Goal: Information Seeking & Learning: Learn about a topic

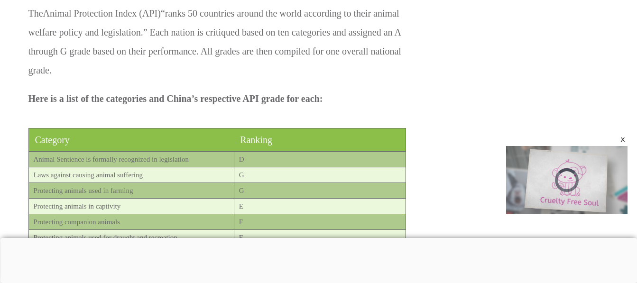
scroll to position [1931, 1]
click at [235, 238] on div at bounding box center [318, 238] width 637 height 0
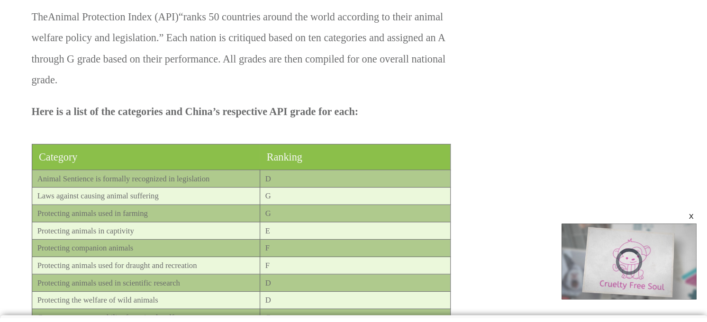
scroll to position [1933, 0]
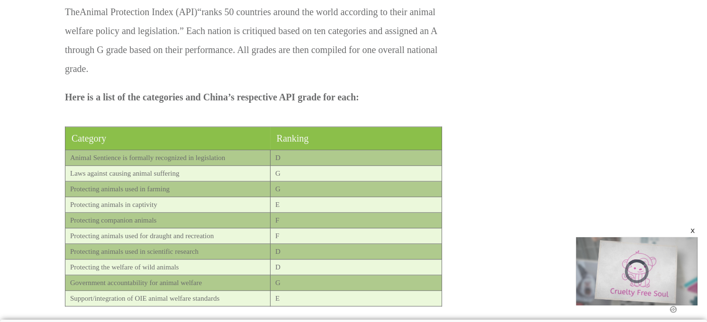
drag, startPoint x: 235, startPoint y: 226, endPoint x: 468, endPoint y: 81, distance: 273.9
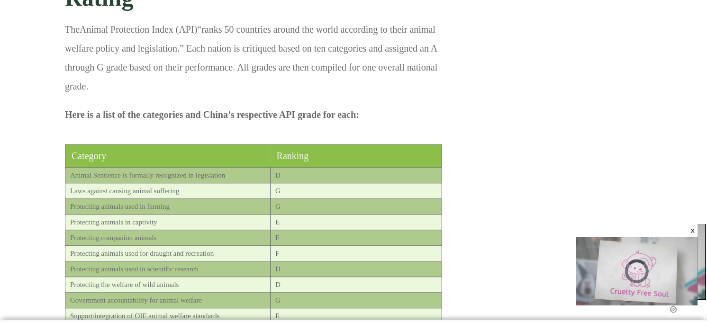
scroll to position [1916, 0]
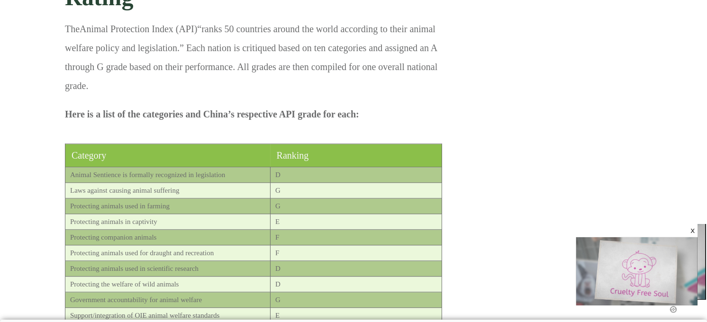
click at [80, 215] on p "Protecting animals in captivity" at bounding box center [170, 222] width 200 height 14
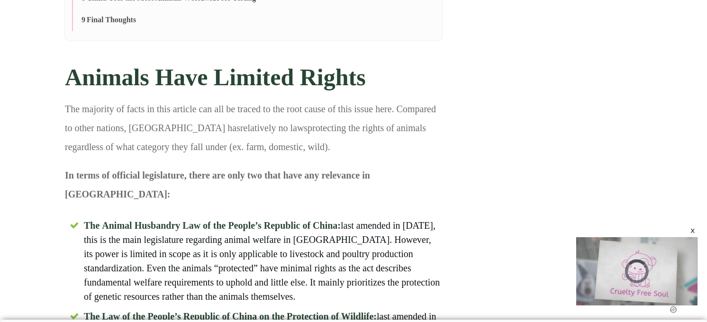
scroll to position [0, 0]
